Goal: Task Accomplishment & Management: Use online tool/utility

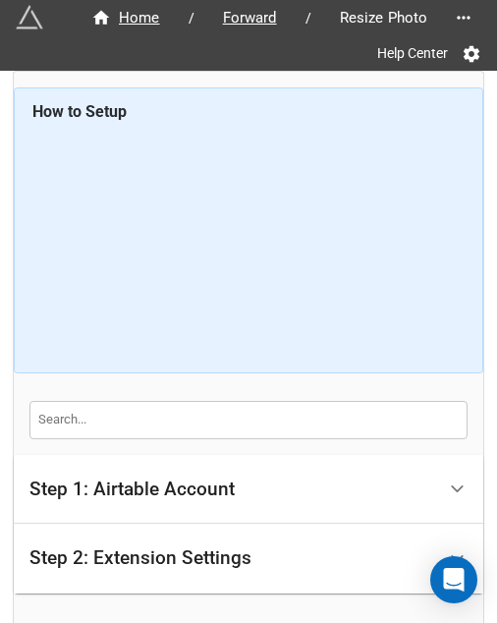
scroll to position [204, 0]
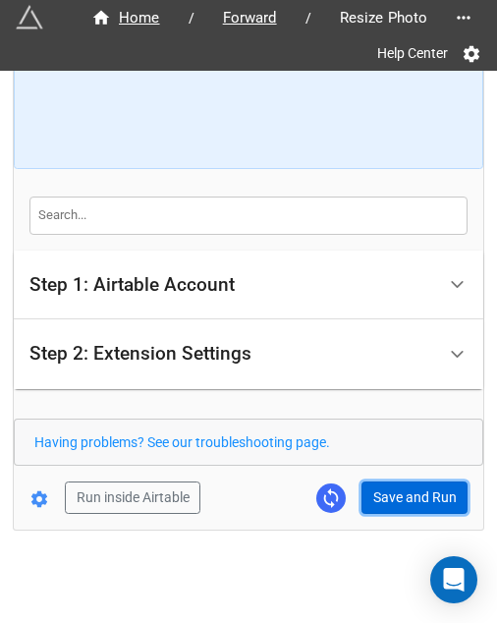
click at [378, 481] on button "Save and Run" at bounding box center [415, 497] width 106 height 33
click at [455, 486] on button "Save and Run" at bounding box center [415, 497] width 106 height 33
click at [386, 501] on button "Save and Run" at bounding box center [415, 497] width 106 height 33
click at [373, 502] on button "Save and Run" at bounding box center [415, 497] width 106 height 33
click at [398, 498] on button "Save and Run" at bounding box center [415, 497] width 106 height 33
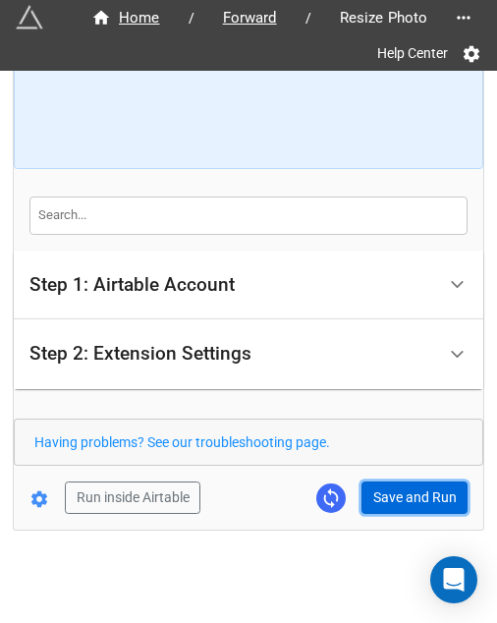
click at [392, 508] on button "Save and Run" at bounding box center [415, 497] width 106 height 33
click at [403, 507] on button "Save and Run" at bounding box center [415, 497] width 106 height 33
drag, startPoint x: 383, startPoint y: 474, endPoint x: 424, endPoint y: 492, distance: 45.3
click at [383, 476] on form "How to Setup Step 1: Airtable Account Airtable User API Key Manna-Sinsub Airtab…" at bounding box center [249, 198] width 470 height 631
drag, startPoint x: 385, startPoint y: 488, endPoint x: 397, endPoint y: 484, distance: 12.4
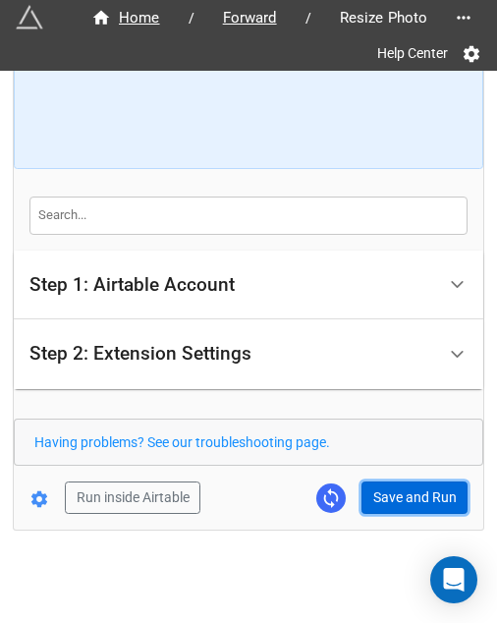
click at [386, 488] on button "Save and Run" at bounding box center [415, 497] width 106 height 33
click at [373, 481] on button "Save and Run" at bounding box center [415, 497] width 106 height 33
click at [404, 498] on button "Save and Run" at bounding box center [415, 497] width 106 height 33
click at [394, 485] on button "Save and Run" at bounding box center [415, 497] width 106 height 33
drag, startPoint x: 413, startPoint y: 485, endPoint x: 448, endPoint y: 462, distance: 42.5
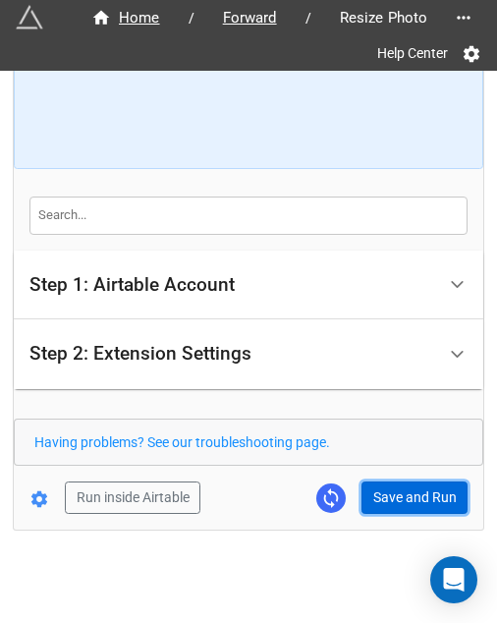
click at [413, 485] on button "Save and Run" at bounding box center [415, 497] width 106 height 33
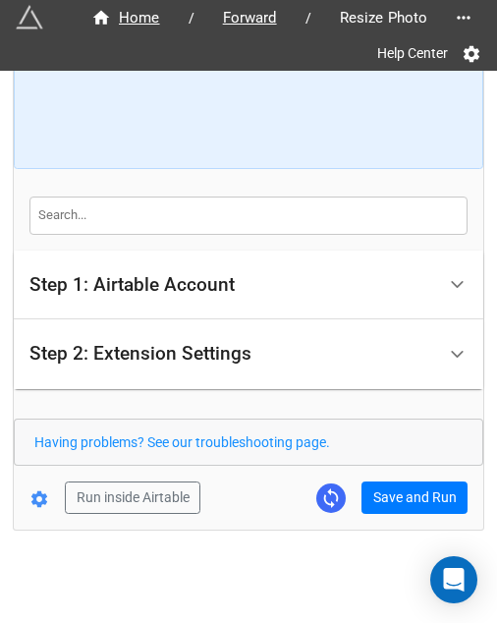
click at [395, 513] on div "Home / Forward / Resize Photo Help Center How to Setup Step 1: Airtable Account…" at bounding box center [249, 198] width 470 height 662
click at [395, 518] on div "Home / Forward / Resize Photo Help Center How to Setup Step 1: Airtable Account…" at bounding box center [249, 198] width 470 height 662
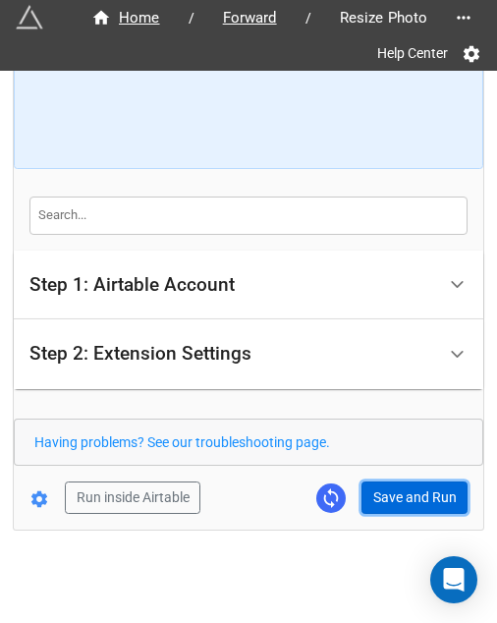
click at [399, 508] on button "Save and Run" at bounding box center [415, 497] width 106 height 33
click at [379, 485] on button "Save and Run" at bounding box center [415, 497] width 106 height 33
drag, startPoint x: 405, startPoint y: 470, endPoint x: 403, endPoint y: 484, distance: 14.9
click at [405, 470] on form "How to Setup Step 1: Airtable Account Airtable User API Key Manna-Sinsub Airtab…" at bounding box center [249, 198] width 470 height 631
click at [403, 486] on button "Save and Run" at bounding box center [415, 497] width 106 height 33
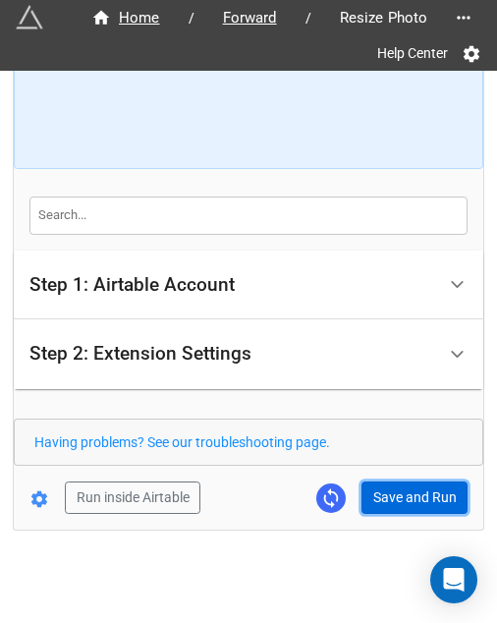
click at [381, 497] on button "Save and Run" at bounding box center [415, 497] width 106 height 33
click at [403, 486] on button "Save and Run" at bounding box center [415, 497] width 106 height 33
click at [388, 505] on button "Save and Run" at bounding box center [415, 497] width 106 height 33
drag, startPoint x: 393, startPoint y: 494, endPoint x: 472, endPoint y: 496, distance: 78.6
click at [393, 494] on button "Save and Run" at bounding box center [415, 497] width 106 height 33
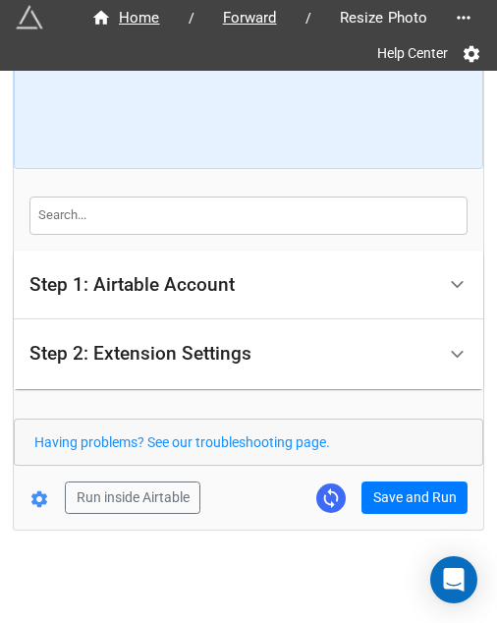
click at [403, 513] on div "Home / Forward / Resize Photo Help Center How to Setup Step 1: Airtable Account…" at bounding box center [249, 198] width 470 height 662
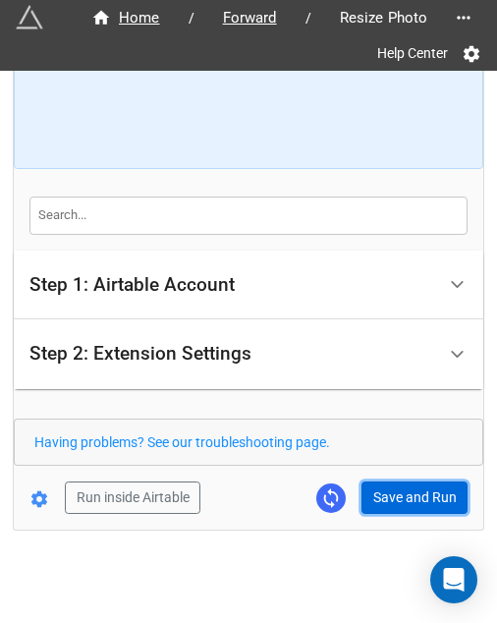
click at [405, 506] on button "Save and Run" at bounding box center [415, 497] width 106 height 33
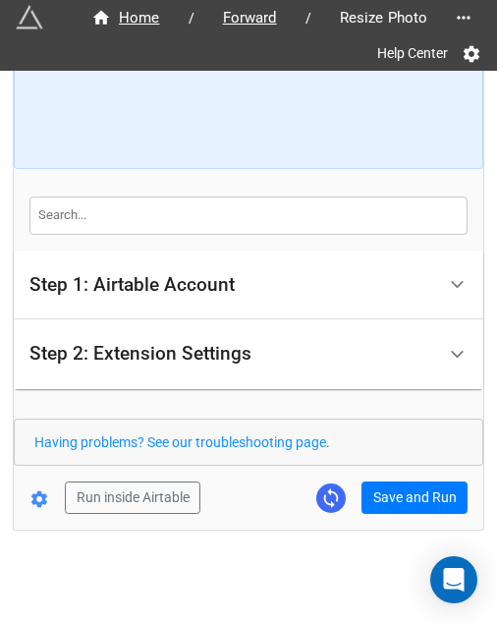
click at [417, 510] on div "Home / Forward / Resize Photo Help Center How to Setup Step 1: Airtable Account…" at bounding box center [249, 198] width 470 height 662
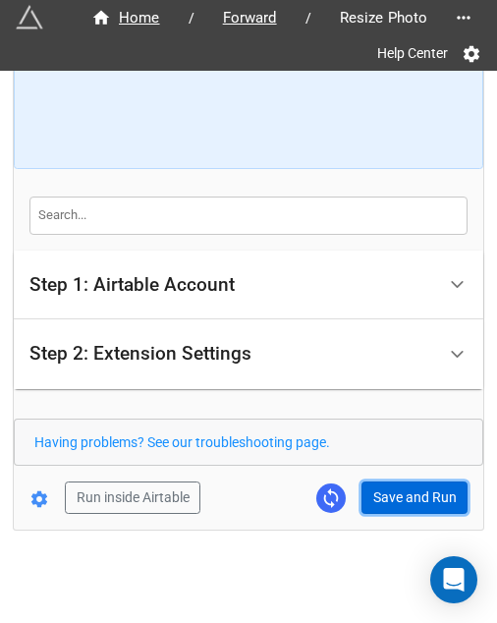
click at [405, 490] on button "Save and Run" at bounding box center [415, 497] width 106 height 33
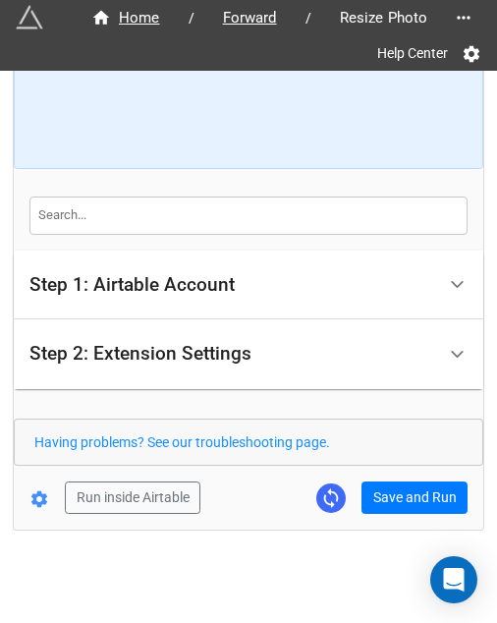
click at [400, 512] on div "Home / Forward / Resize Photo Help Center How to Setup Step 1: Airtable Account…" at bounding box center [249, 198] width 470 height 662
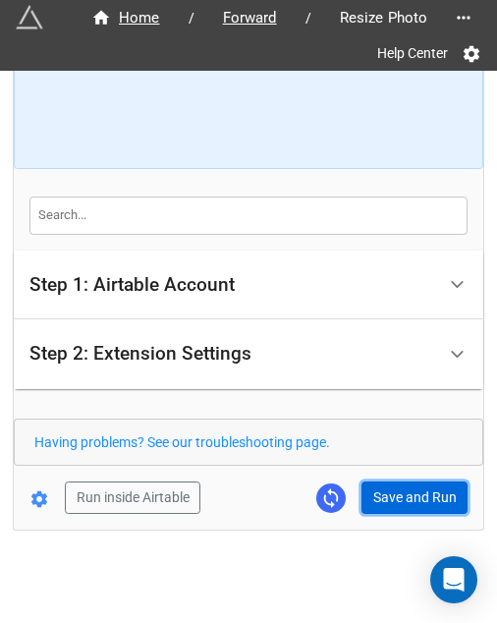
click at [411, 495] on button "Save and Run" at bounding box center [415, 497] width 106 height 33
click at [418, 484] on button "Save and Run" at bounding box center [415, 497] width 106 height 33
click at [385, 503] on button "Save and Run" at bounding box center [415, 497] width 106 height 33
click at [408, 497] on button "Save and Run" at bounding box center [415, 497] width 106 height 33
click at [385, 486] on button "Save and Run" at bounding box center [415, 497] width 106 height 33
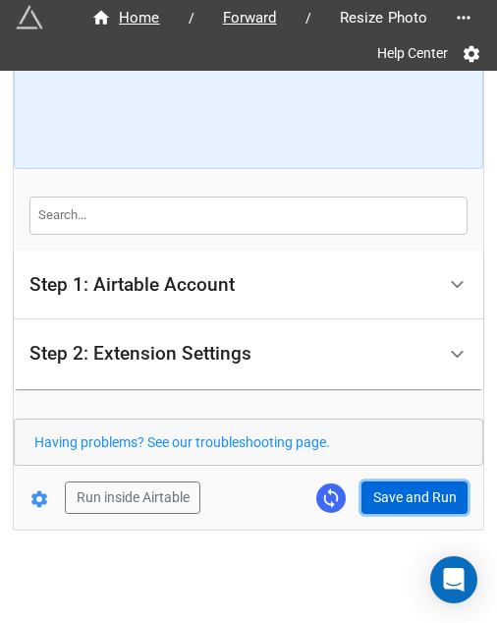
drag, startPoint x: 405, startPoint y: 480, endPoint x: 454, endPoint y: 479, distance: 49.2
click at [405, 481] on button "Save and Run" at bounding box center [415, 497] width 106 height 33
click at [377, 506] on button "Save and Run" at bounding box center [415, 497] width 106 height 33
click at [385, 502] on button "Save and Run" at bounding box center [415, 497] width 106 height 33
click at [403, 505] on button "Save and Run" at bounding box center [415, 497] width 106 height 33
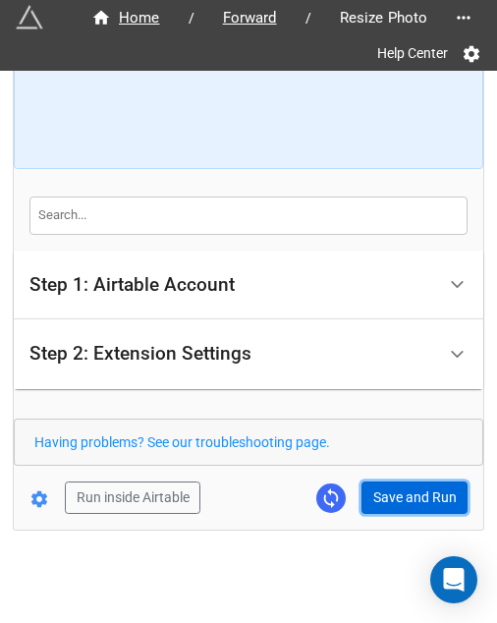
drag, startPoint x: 388, startPoint y: 495, endPoint x: 470, endPoint y: 484, distance: 82.3
click at [388, 495] on button "Save and Run" at bounding box center [415, 497] width 106 height 33
drag, startPoint x: 404, startPoint y: 498, endPoint x: 440, endPoint y: 525, distance: 45.0
click at [404, 498] on button "Save and Run" at bounding box center [415, 497] width 106 height 33
click at [400, 481] on button "Save and Run" at bounding box center [415, 497] width 106 height 33
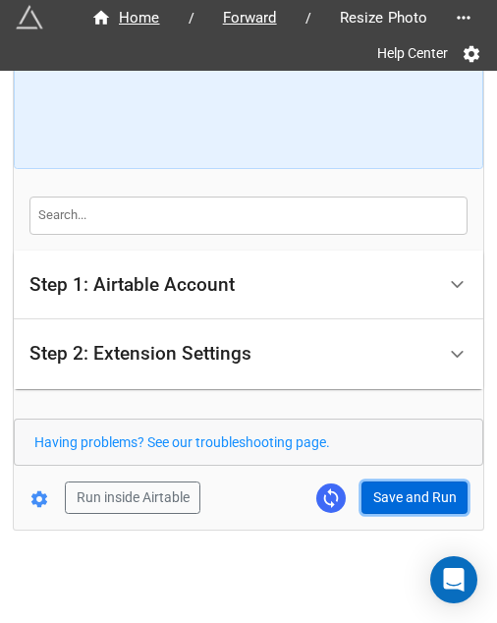
drag, startPoint x: 389, startPoint y: 486, endPoint x: 402, endPoint y: 475, distance: 17.4
click at [389, 486] on button "Save and Run" at bounding box center [415, 497] width 106 height 33
click at [383, 481] on button "Save and Run" at bounding box center [415, 497] width 106 height 33
click at [378, 496] on button "Save and Run" at bounding box center [415, 497] width 106 height 33
click at [405, 494] on button "Save and Run" at bounding box center [415, 497] width 106 height 33
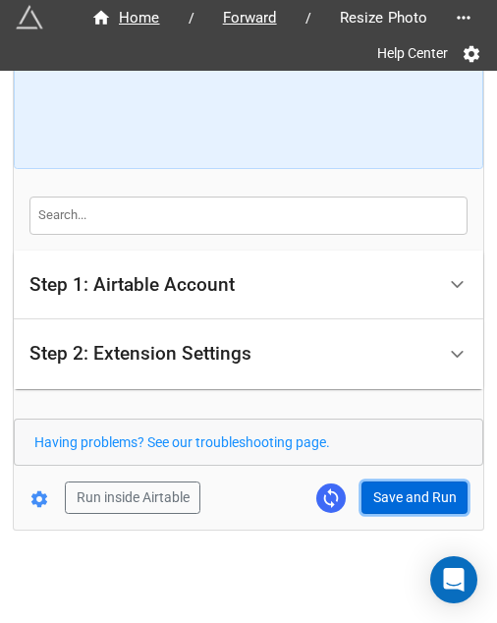
click at [384, 481] on button "Save and Run" at bounding box center [415, 497] width 106 height 33
click at [405, 488] on button "Save and Run" at bounding box center [415, 497] width 106 height 33
click at [385, 481] on button "Save and Run" at bounding box center [415, 497] width 106 height 33
click at [374, 503] on button "Save and Run" at bounding box center [415, 497] width 106 height 33
click at [387, 506] on button "Save and Run" at bounding box center [415, 497] width 106 height 33
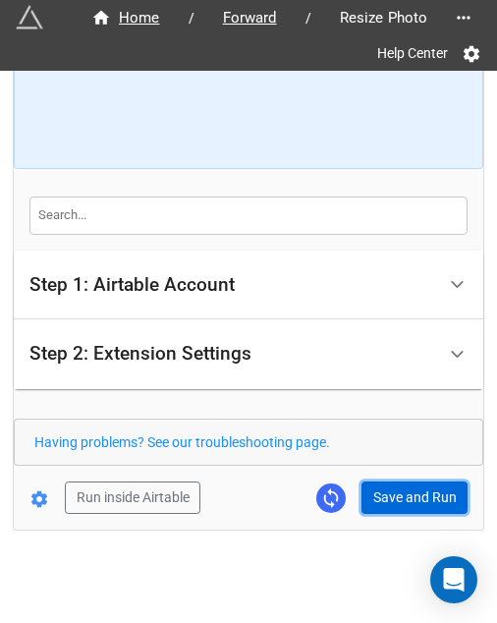
click at [430, 486] on button "Save and Run" at bounding box center [415, 497] width 106 height 33
click at [382, 508] on button "Save and Run" at bounding box center [415, 497] width 106 height 33
drag, startPoint x: 381, startPoint y: 497, endPoint x: 469, endPoint y: 469, distance: 92.0
click at [383, 495] on button "Save and Run" at bounding box center [415, 497] width 106 height 33
click at [395, 492] on button "Save and Run" at bounding box center [415, 497] width 106 height 33
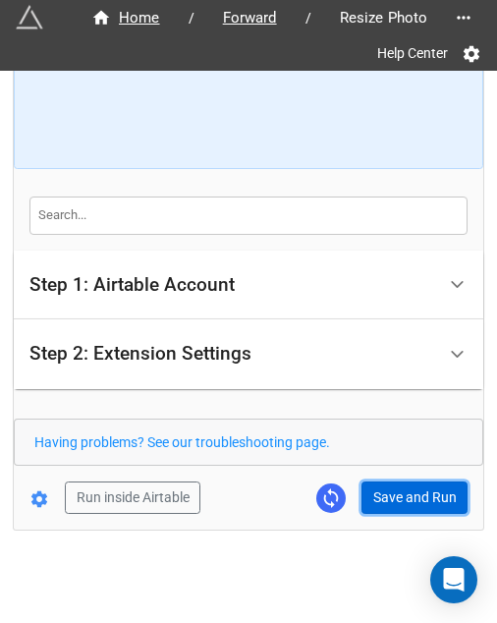
click at [407, 492] on button "Save and Run" at bounding box center [415, 497] width 106 height 33
click at [399, 506] on button "Save and Run" at bounding box center [415, 497] width 106 height 33
click at [418, 485] on button "Save and Run" at bounding box center [415, 497] width 106 height 33
click at [392, 485] on button "Save and Run" at bounding box center [415, 497] width 106 height 33
click at [397, 491] on button "Save and Run" at bounding box center [415, 497] width 106 height 33
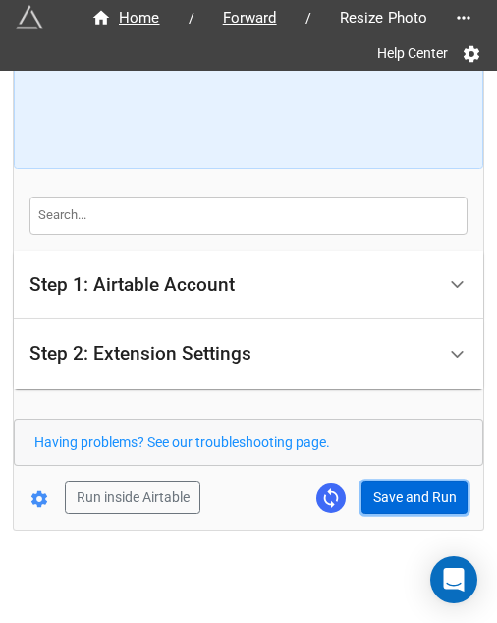
drag, startPoint x: 412, startPoint y: 485, endPoint x: 444, endPoint y: 485, distance: 32.4
click at [412, 485] on button "Save and Run" at bounding box center [415, 497] width 106 height 33
drag, startPoint x: 465, startPoint y: 497, endPoint x: 396, endPoint y: 482, distance: 70.3
click at [458, 495] on form "How to Setup Step 1: Airtable Account Airtable User API Key Manna-Sinsub Airtab…" at bounding box center [249, 198] width 470 height 631
click at [395, 482] on button "Save and Run" at bounding box center [415, 497] width 106 height 33
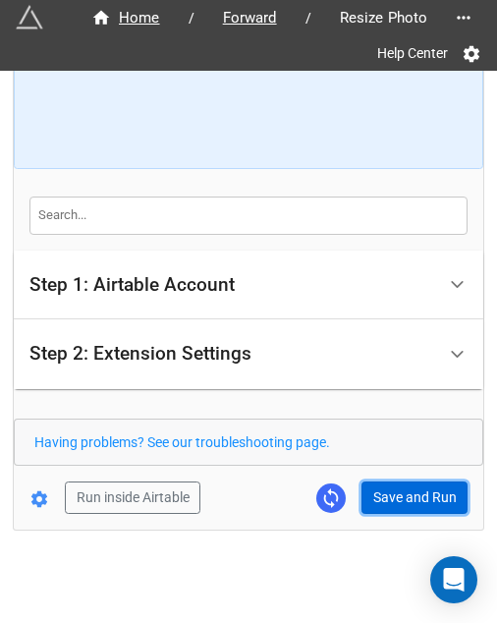
drag, startPoint x: 395, startPoint y: 484, endPoint x: 465, endPoint y: 463, distance: 73.0
click at [395, 484] on button "Save and Run" at bounding box center [415, 497] width 106 height 33
click at [382, 490] on button "Save and Run" at bounding box center [415, 497] width 106 height 33
click at [371, 503] on button "Save and Run" at bounding box center [415, 497] width 106 height 33
click at [393, 494] on button "Save and Run" at bounding box center [415, 497] width 106 height 33
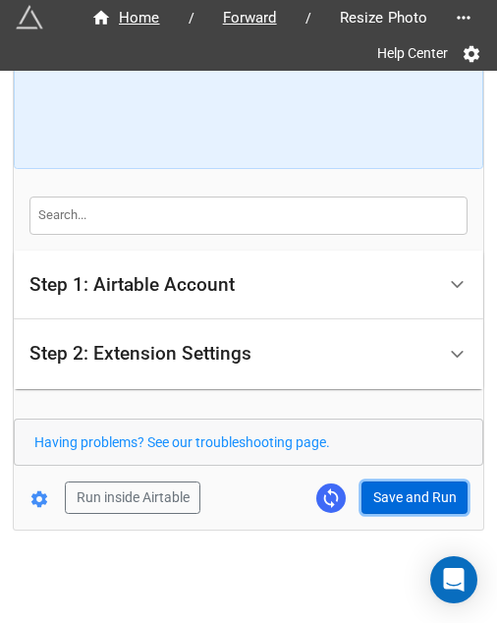
click at [383, 485] on button "Save and Run" at bounding box center [415, 497] width 106 height 33
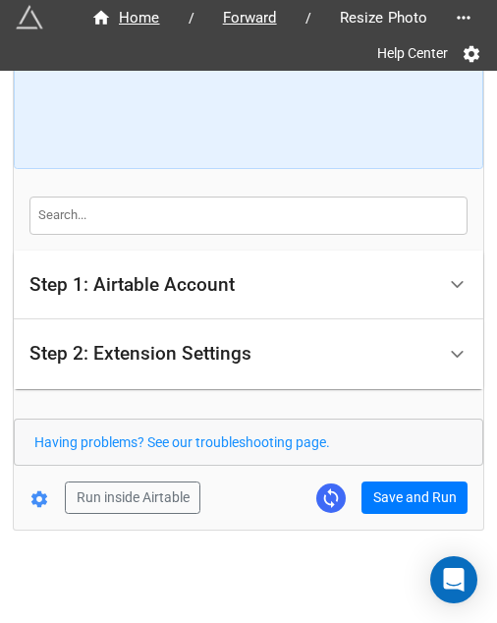
click at [423, 511] on div "Home / Forward / Resize Photo Help Center How to Setup Step 1: Airtable Account…" at bounding box center [249, 198] width 470 height 662
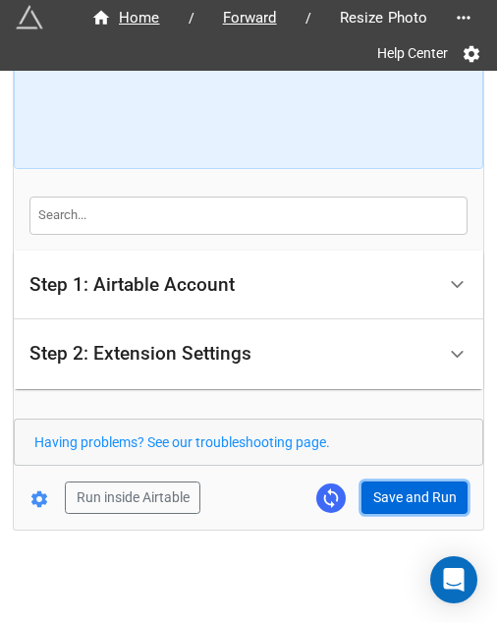
click at [387, 498] on button "Save and Run" at bounding box center [415, 497] width 106 height 33
click at [368, 482] on button "Save and Run" at bounding box center [415, 497] width 106 height 33
click at [379, 494] on button "Save and Run" at bounding box center [415, 497] width 106 height 33
click at [384, 492] on button "Save and Run" at bounding box center [415, 497] width 106 height 33
click at [412, 486] on button "Save and Run" at bounding box center [415, 497] width 106 height 33
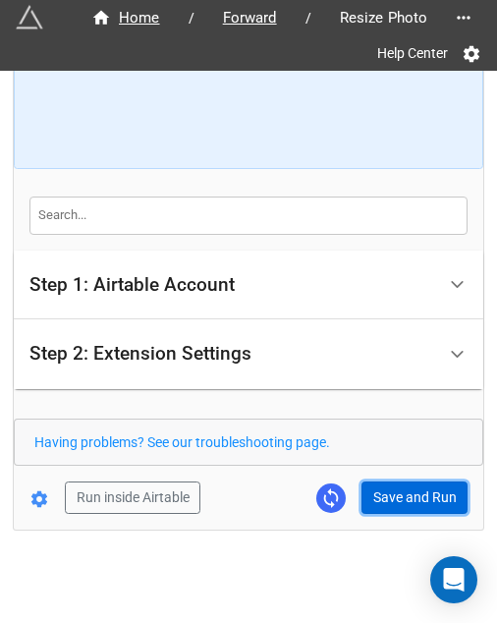
click at [402, 500] on button "Save and Run" at bounding box center [415, 497] width 106 height 33
click at [388, 505] on button "Save and Run" at bounding box center [415, 497] width 106 height 33
click at [376, 489] on button "Save and Run" at bounding box center [415, 497] width 106 height 33
click at [379, 496] on button "Save and Run" at bounding box center [415, 497] width 106 height 33
click at [367, 490] on button "Save and Run" at bounding box center [415, 497] width 106 height 33
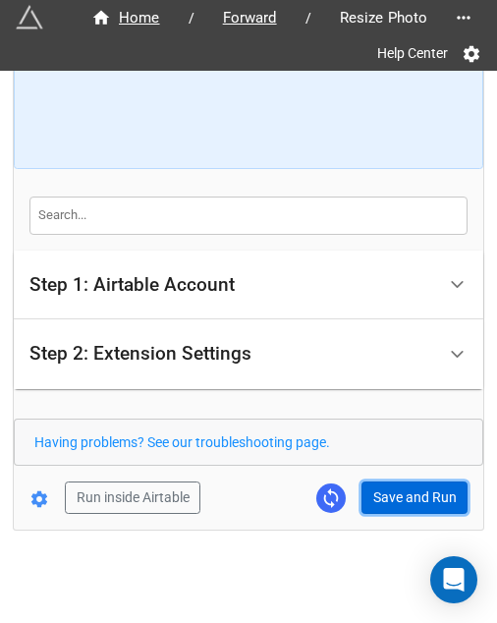
click at [382, 482] on button "Save and Run" at bounding box center [415, 497] width 106 height 33
click at [387, 502] on button "Save and Run" at bounding box center [415, 497] width 106 height 33
click at [429, 503] on button "Save and Run" at bounding box center [415, 497] width 106 height 33
click at [395, 503] on button "Save and Run" at bounding box center [415, 497] width 106 height 33
click at [423, 494] on button "Save and Run" at bounding box center [415, 497] width 106 height 33
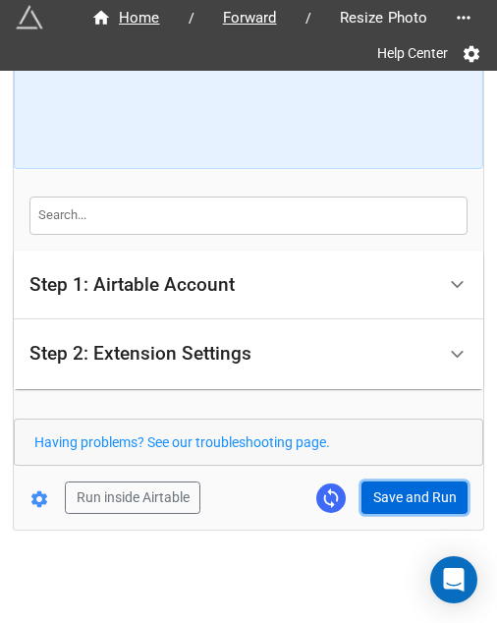
click at [377, 482] on button "Save and Run" at bounding box center [415, 497] width 106 height 33
click at [366, 500] on button "Save and Run" at bounding box center [415, 497] width 106 height 33
click at [378, 511] on div "Home / Forward / Resize Photo Help Center How to Setup Step 1: Airtable Account…" at bounding box center [249, 198] width 470 height 662
click at [377, 504] on button "Save and Run" at bounding box center [415, 497] width 106 height 33
click at [393, 489] on button "Save and Run" at bounding box center [415, 497] width 106 height 33
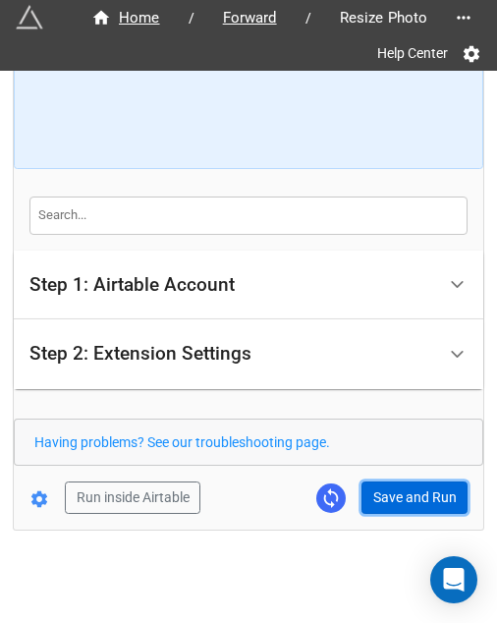
click at [389, 486] on button "Save and Run" at bounding box center [415, 497] width 106 height 33
click at [389, 502] on button "Save and Run" at bounding box center [415, 497] width 106 height 33
